Goal: Information Seeking & Learning: Learn about a topic

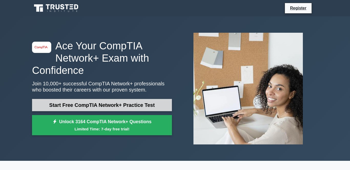
click at [117, 108] on link "Start Free CompTIA Network+ Practice Test" at bounding box center [102, 105] width 140 height 12
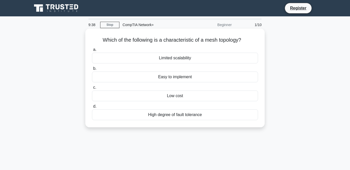
click at [185, 114] on div "High degree of fault tolerance" at bounding box center [175, 115] width 166 height 11
click at [92, 108] on input "d. High degree of fault tolerance" at bounding box center [92, 106] width 0 height 3
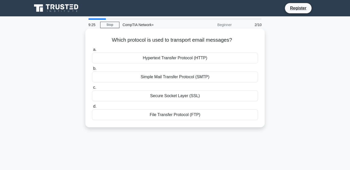
click at [168, 77] on div "Simple Mail Transfer Protocol (SMTP)" at bounding box center [175, 77] width 166 height 11
click at [92, 70] on input "b. Simple Mail Transfer Protocol (SMTP)" at bounding box center [92, 68] width 0 height 3
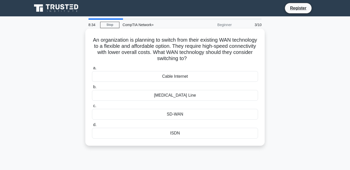
drag, startPoint x: 180, startPoint y: 112, endPoint x: 200, endPoint y: 38, distance: 77.1
click at [200, 38] on div "An organization is planning to switch from their existing WAN technology to a f…" at bounding box center [174, 87] width 175 height 113
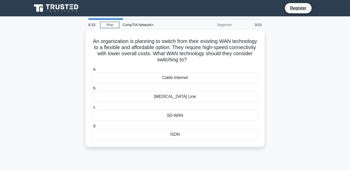
click at [276, 66] on div "An organization is planning to switch from their existing WAN technology to a f…" at bounding box center [175, 91] width 292 height 123
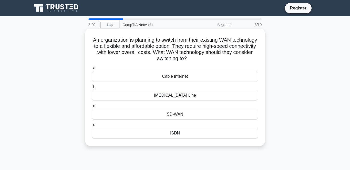
click at [188, 113] on div "SD-WAN" at bounding box center [175, 114] width 166 height 11
click at [92, 108] on input "c. SD-WAN" at bounding box center [92, 105] width 0 height 3
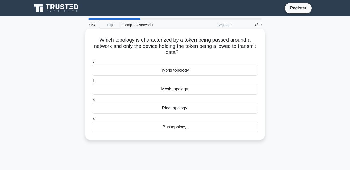
click at [181, 109] on div "Ring topology." at bounding box center [175, 108] width 166 height 11
click at [92, 102] on input "c. Ring topology." at bounding box center [92, 99] width 0 height 3
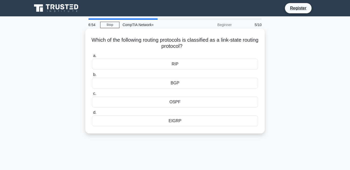
click at [188, 82] on div "BGP" at bounding box center [175, 83] width 166 height 11
click at [92, 77] on input "b. BGP" at bounding box center [92, 74] width 0 height 3
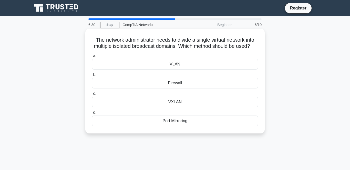
click at [198, 63] on div "VLAN" at bounding box center [175, 64] width 166 height 11
click at [92, 58] on input "a. VLAN" at bounding box center [92, 55] width 0 height 3
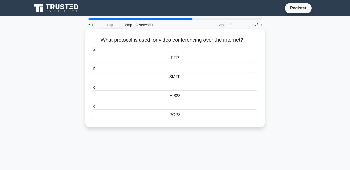
click at [177, 98] on div "H.323" at bounding box center [175, 96] width 166 height 11
click at [92, 89] on input "c. H.323" at bounding box center [92, 87] width 0 height 3
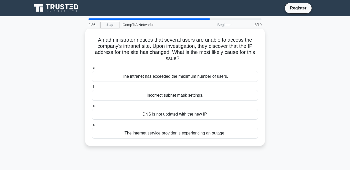
click at [179, 119] on div "DNS is not updated with the new IP." at bounding box center [175, 114] width 166 height 11
click at [92, 108] on input "c. DNS is not updated with the new IP." at bounding box center [92, 105] width 0 height 3
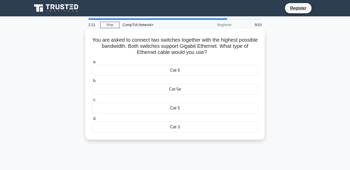
click at [149, 68] on div "Cat 6" at bounding box center [175, 70] width 166 height 11
click at [92, 64] on input "a. Cat 6" at bounding box center [92, 61] width 0 height 3
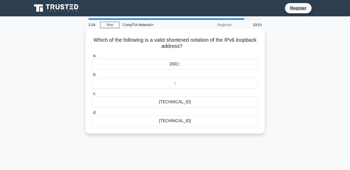
click at [149, 67] on div "2001::" at bounding box center [175, 64] width 166 height 11
click at [92, 58] on input "a. 2001::" at bounding box center [92, 55] width 0 height 3
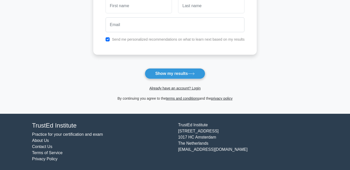
scroll to position [87, 0]
